Goal: Task Accomplishment & Management: Manage account settings

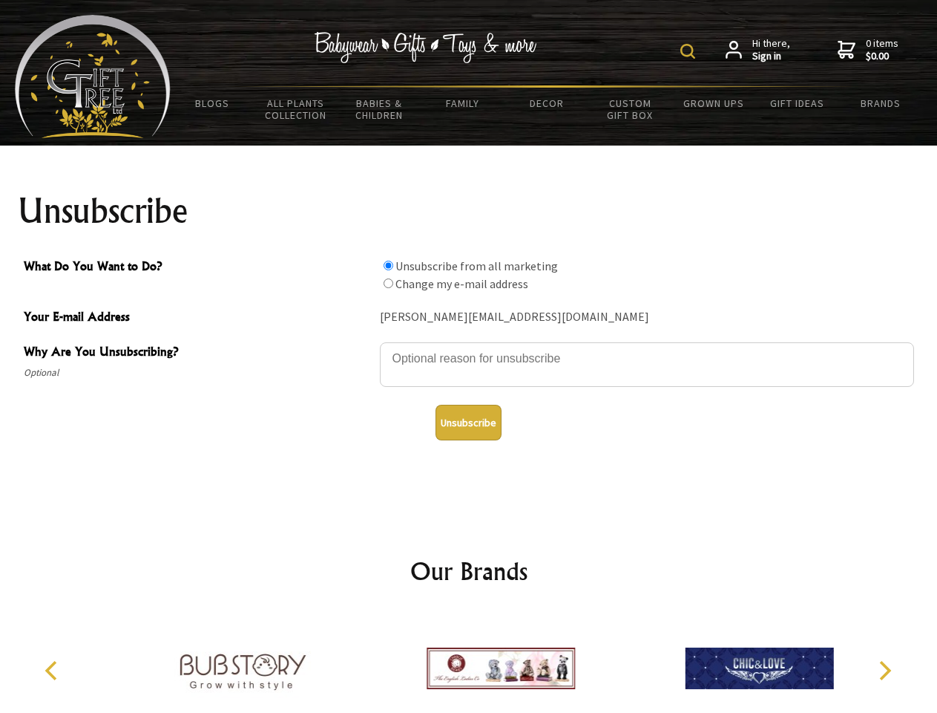
click at [690, 51] on img at bounding box center [688, 51] width 15 height 15
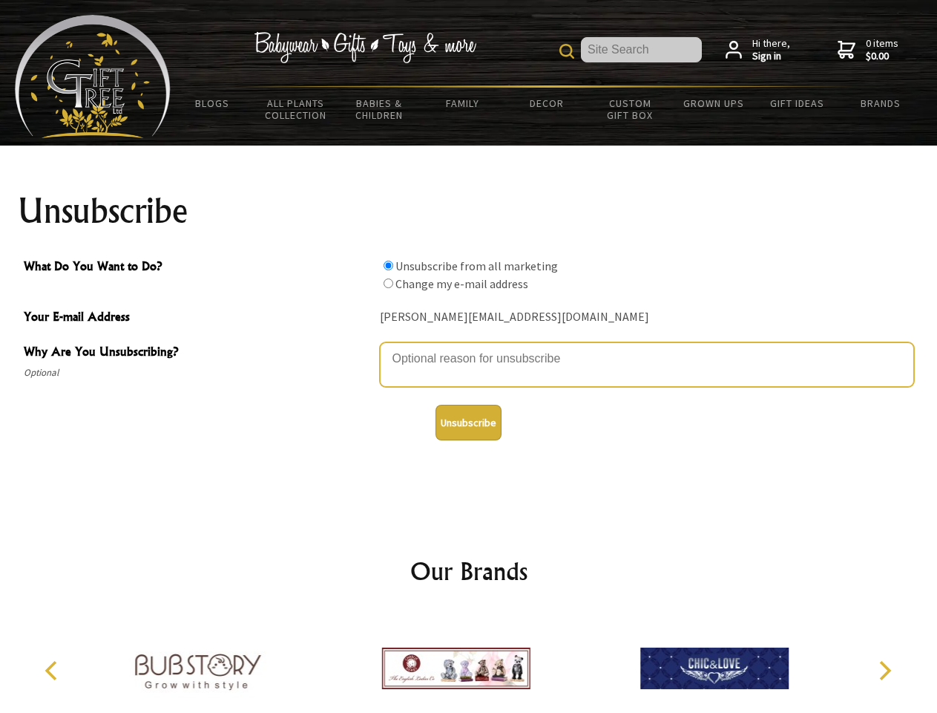
click at [469, 347] on textarea "Why Are You Unsubscribing?" at bounding box center [647, 364] width 534 height 45
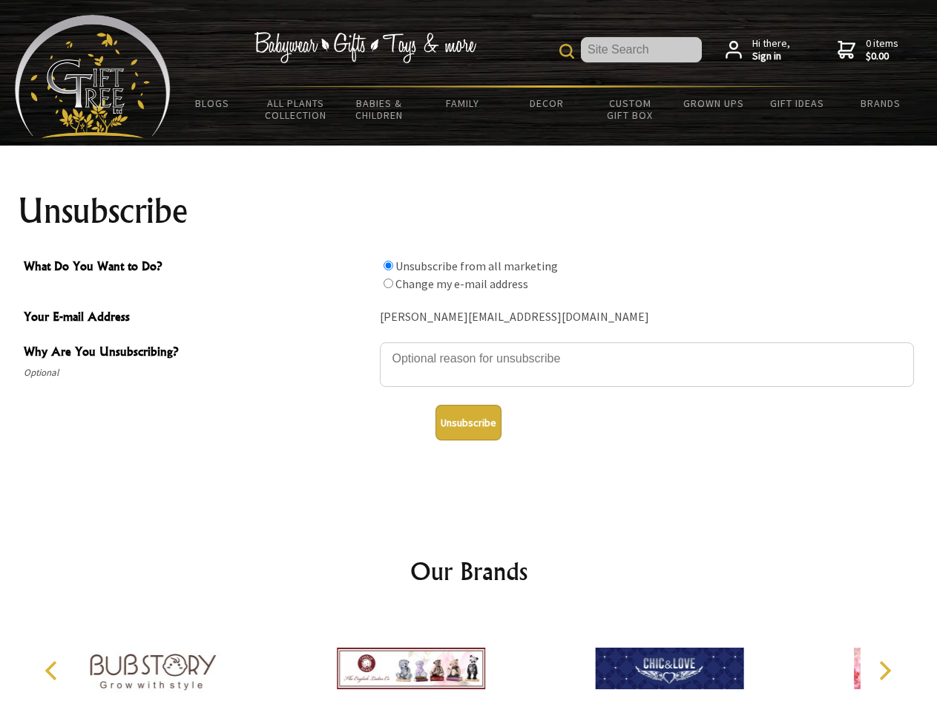
click at [388, 265] on input "What Do You Want to Do?" at bounding box center [389, 266] width 10 height 10
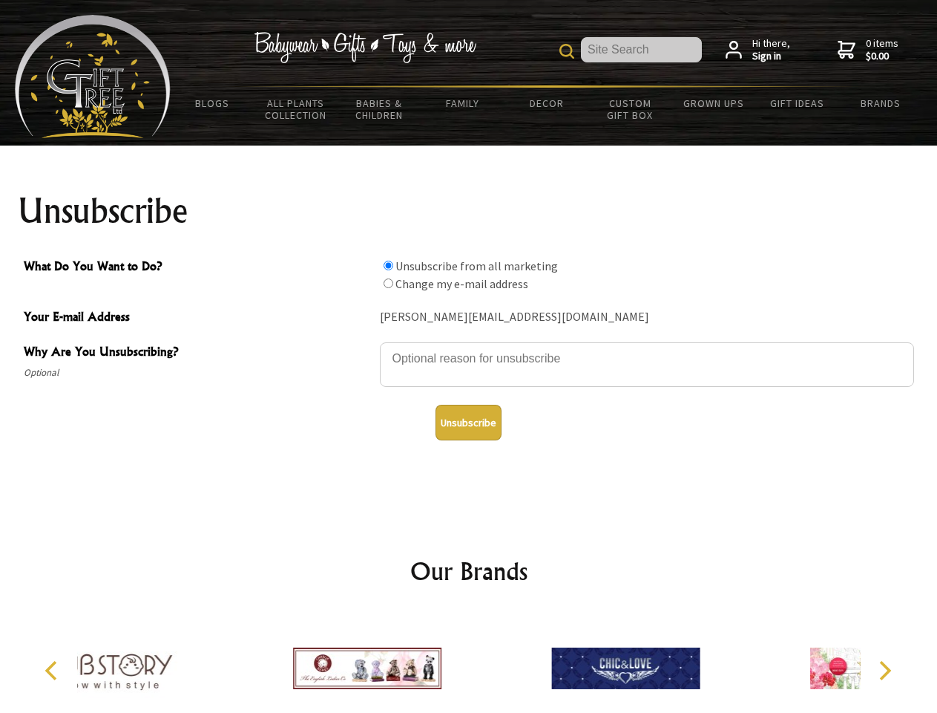
click at [388, 283] on input "What Do You Want to Do?" at bounding box center [389, 283] width 10 height 10
radio input "true"
click at [468, 422] on button "Unsubscribe" at bounding box center [469, 423] width 66 height 36
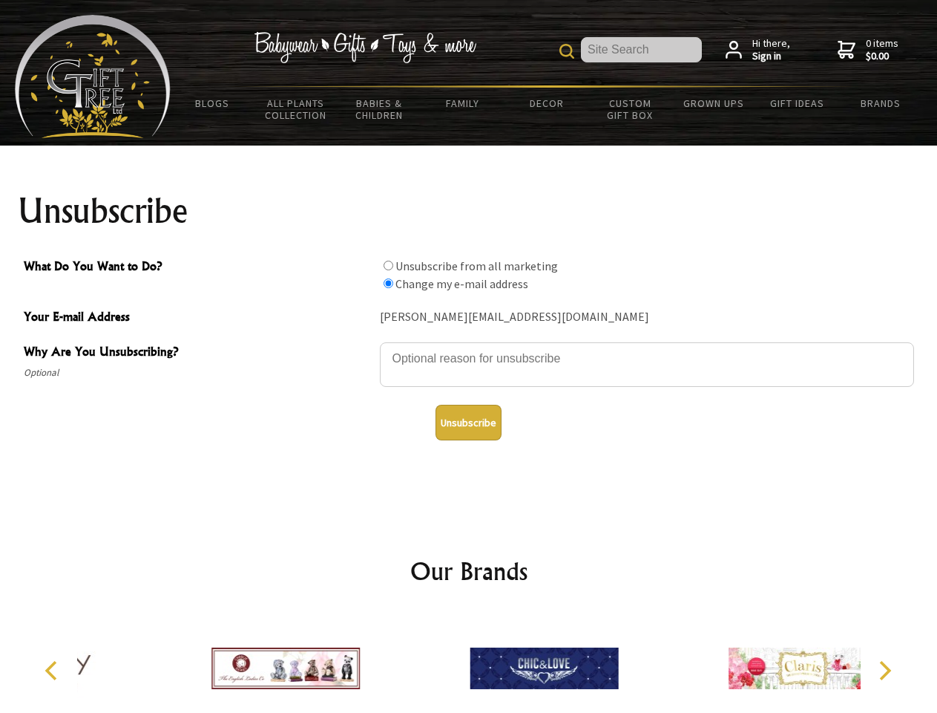
click at [53, 670] on icon "Previous" at bounding box center [52, 670] width 19 height 19
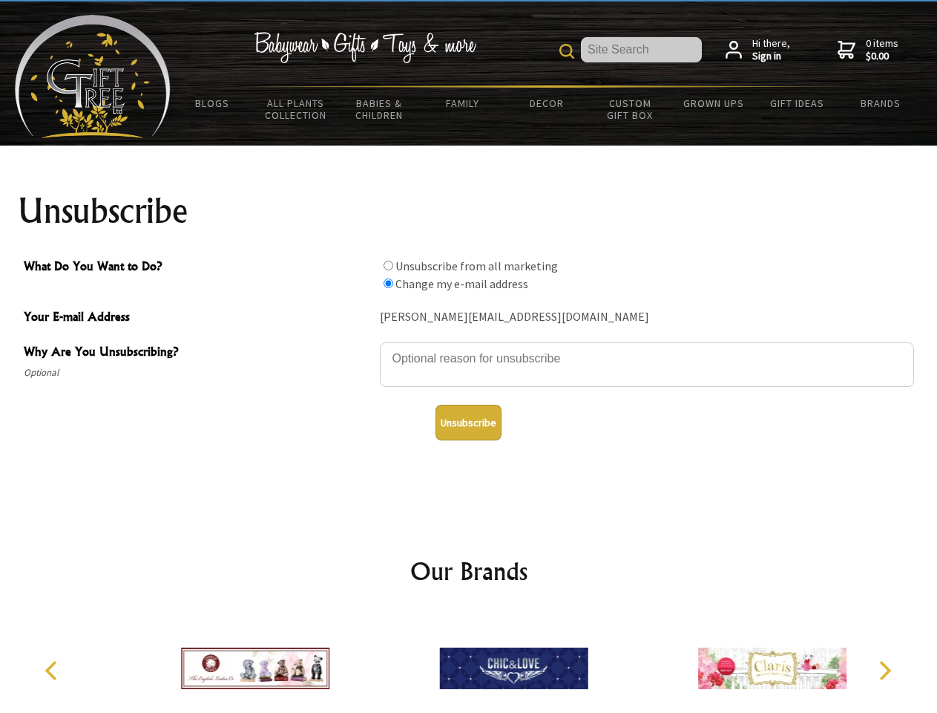
click at [885, 670] on icon "Next" at bounding box center [883, 670] width 19 height 19
